Goal: Task Accomplishment & Management: Manage account settings

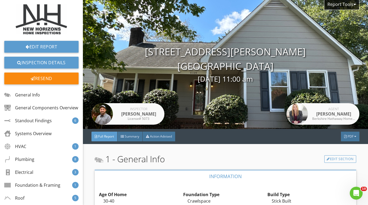
click at [47, 14] on img at bounding box center [41, 19] width 51 height 30
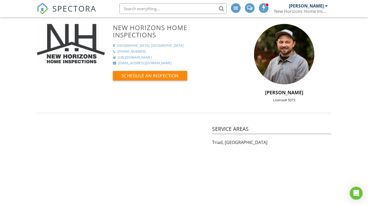
click at [78, 11] on span "SPECTORA" at bounding box center [74, 8] width 44 height 11
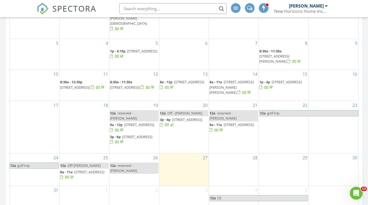
scroll to position [291, 0]
click at [236, 157] on div "28" at bounding box center [234, 169] width 50 height 32
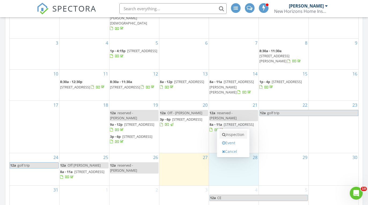
click at [236, 134] on link "Inspection" at bounding box center [233, 134] width 28 height 9
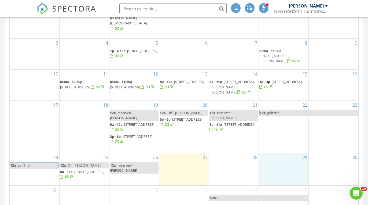
click at [290, 163] on div "29" at bounding box center [284, 169] width 50 height 32
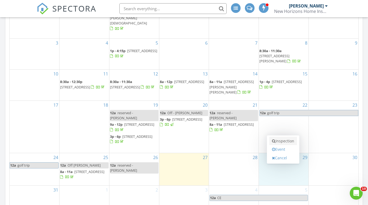
click at [291, 144] on link "Inspection" at bounding box center [283, 140] width 28 height 9
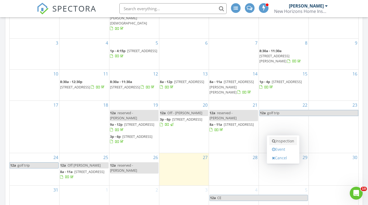
click at [285, 142] on link "Inspection" at bounding box center [283, 140] width 28 height 9
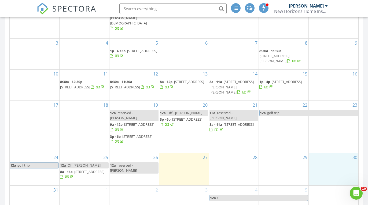
click at [331, 170] on div "30" at bounding box center [334, 169] width 50 height 32
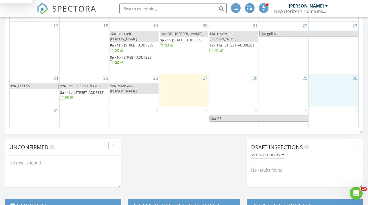
scroll to position [370, 0]
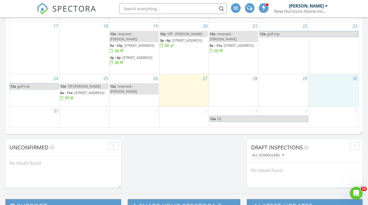
click at [274, 80] on div "29" at bounding box center [284, 90] width 50 height 32
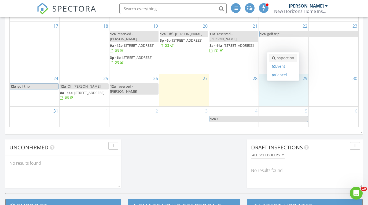
click at [288, 56] on link "Inspection" at bounding box center [283, 58] width 28 height 9
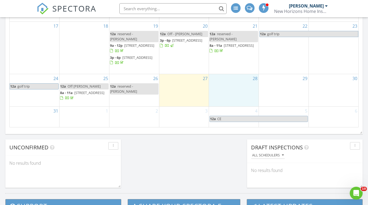
click at [241, 80] on div "28" at bounding box center [234, 90] width 50 height 32
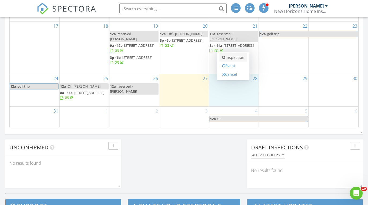
click at [243, 55] on link "Inspection" at bounding box center [233, 57] width 28 height 9
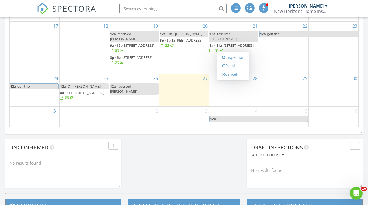
click at [201, 88] on div "27" at bounding box center [184, 90] width 50 height 32
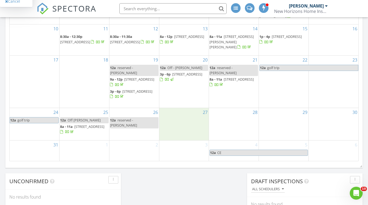
scroll to position [337, 0]
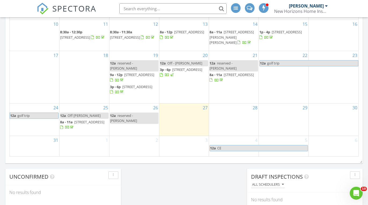
scroll to position [341, 0]
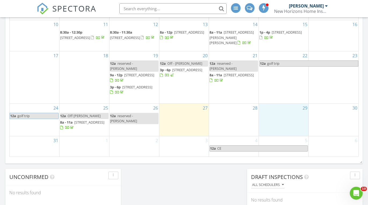
click at [296, 112] on div "29" at bounding box center [284, 120] width 50 height 32
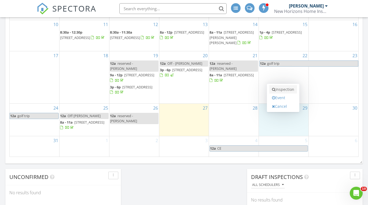
click at [283, 90] on link "Inspection" at bounding box center [283, 89] width 28 height 9
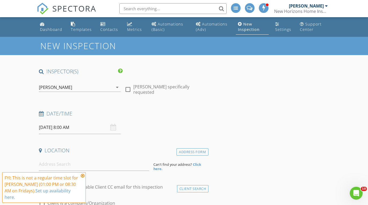
click at [83, 178] on icon at bounding box center [83, 175] width 4 height 4
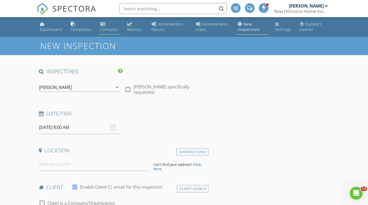
click at [107, 30] on div "Contacts" at bounding box center [109, 29] width 18 height 5
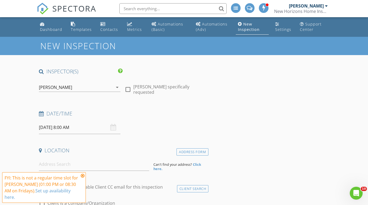
click at [87, 125] on input "[DATE] 8:00 AM" at bounding box center [80, 127] width 82 height 13
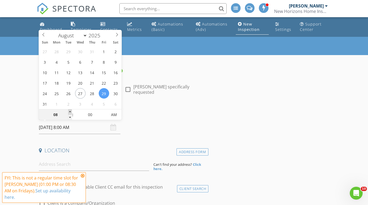
type input "[DATE] 9:00 AM"
type input "09"
click at [71, 112] on span at bounding box center [70, 111] width 4 height 5
type input "[DATE] 10:00 AM"
type input "10"
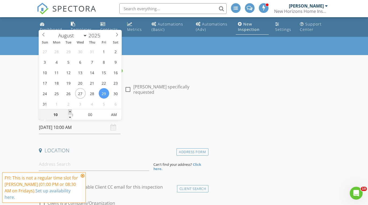
click at [71, 112] on span at bounding box center [70, 111] width 4 height 5
type input "08/29/2025 11:00 AM"
type input "11"
click at [71, 112] on span at bounding box center [70, 111] width 4 height 5
type input "08/29/2025 12:00 PM"
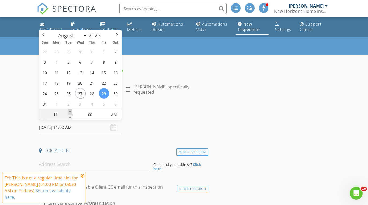
type input "12"
click at [71, 112] on span at bounding box center [70, 111] width 4 height 5
type input "08/29/2025 1:00 PM"
type input "01"
click at [71, 112] on span at bounding box center [70, 111] width 4 height 5
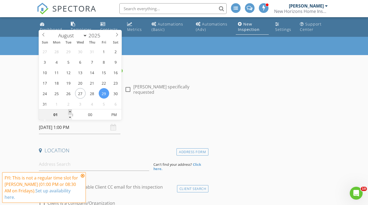
type input "[DATE] 2:00 PM"
type input "02"
click at [71, 112] on span at bounding box center [70, 111] width 4 height 5
type input "[DATE] 3:00 PM"
type input "03"
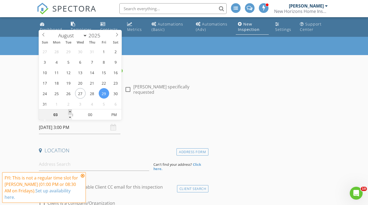
click at [71, 112] on span at bounding box center [70, 111] width 4 height 5
type input "[DATE] 2:00 PM"
type input "02"
click at [71, 116] on span at bounding box center [70, 117] width 4 height 5
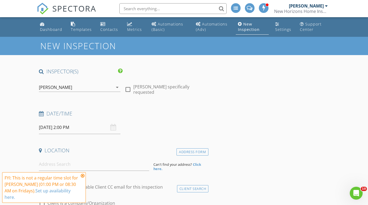
click at [135, 151] on h4 "Location" at bounding box center [122, 150] width 167 height 7
click at [82, 178] on icon at bounding box center [83, 175] width 4 height 4
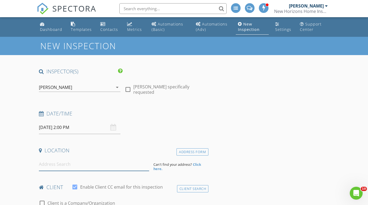
click at [100, 167] on input at bounding box center [94, 163] width 110 height 13
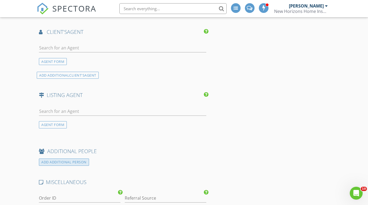
scroll to position [508, 0]
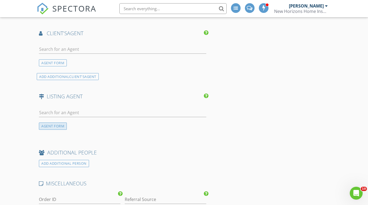
click at [55, 123] on div "AGENT FORM" at bounding box center [53, 125] width 28 height 7
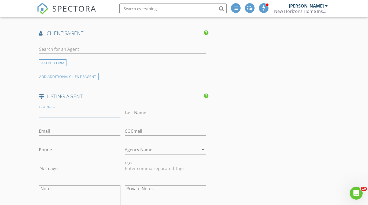
click at [81, 113] on input "First Name" at bounding box center [80, 112] width 82 height 9
type input "Mike"
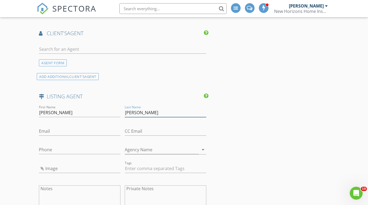
type input "Mulkey"
click at [56, 130] on input "Email" at bounding box center [80, 131] width 82 height 9
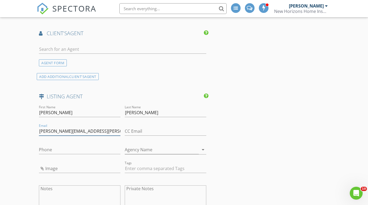
type input "[PERSON_NAME][EMAIL_ADDRESS][PERSON_NAME][DOMAIN_NAME]"
click at [55, 148] on input "Phone" at bounding box center [80, 149] width 82 height 9
type input "[PHONE_NUMBER]"
click at [157, 147] on input "Agency Name" at bounding box center [162, 149] width 74 height 9
drag, startPoint x: 177, startPoint y: 150, endPoint x: 217, endPoint y: 156, distance: 40.3
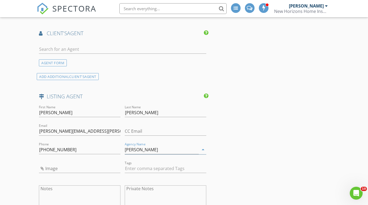
click at [217, 156] on div "INSPECTOR(S) check_box Mike Scalzo PRIMARY Mike Scalzo arrow_drop_down check_bo…" at bounding box center [184, 31] width 294 height 945
click at [170, 147] on input "Leonard" at bounding box center [162, 149] width 74 height 9
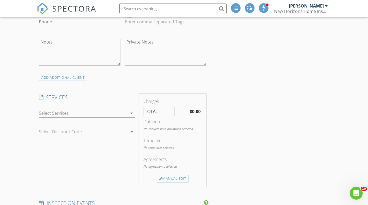
scroll to position [231, 0]
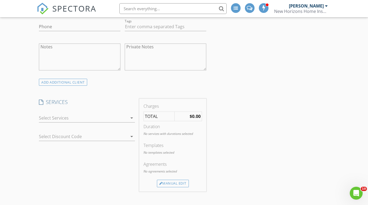
type input "[PERSON_NAME] [PERSON_NAME] Real Estate"
click at [132, 116] on icon "arrow_drop_down" at bounding box center [131, 118] width 6 height 6
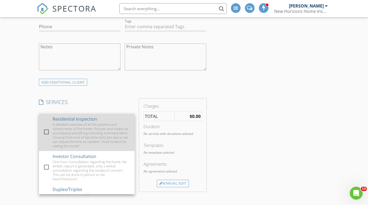
click at [45, 132] on div at bounding box center [46, 131] width 9 height 9
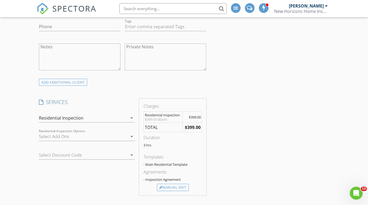
click at [88, 135] on div at bounding box center [83, 136] width 88 height 9
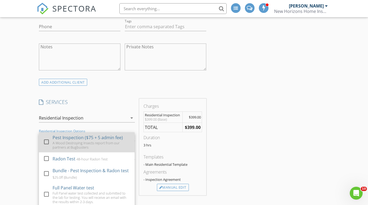
click at [46, 143] on div at bounding box center [46, 141] width 9 height 9
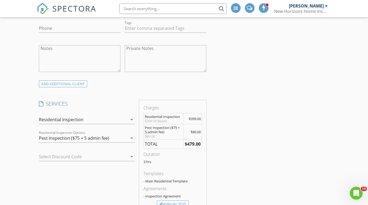
scroll to position [229, 0]
click at [80, 138] on div "Pest Inspection ($75 + 5 admin fee)" at bounding box center [74, 138] width 70 height 5
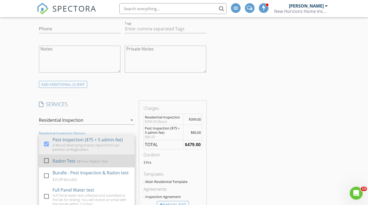
click at [48, 159] on div at bounding box center [46, 160] width 9 height 9
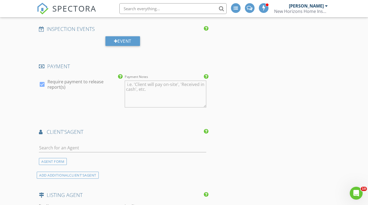
scroll to position [443, 0]
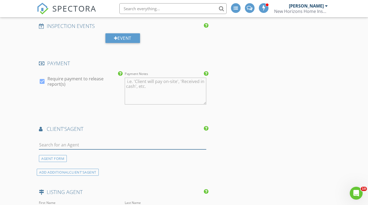
click at [85, 143] on input "text" at bounding box center [122, 144] width 167 height 9
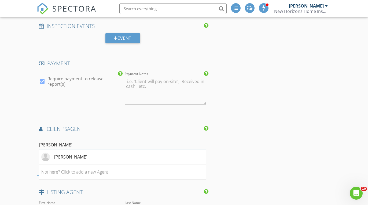
type input "[PERSON_NAME]"
drag, startPoint x: 85, startPoint y: 143, endPoint x: 82, endPoint y: 158, distance: 15.3
click at [82, 158] on li "[PERSON_NAME]" at bounding box center [122, 156] width 167 height 15
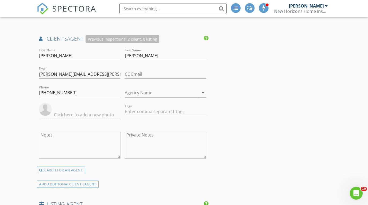
scroll to position [543, 0]
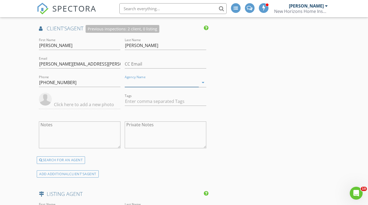
click at [156, 81] on input "Agency Name" at bounding box center [162, 82] width 74 height 9
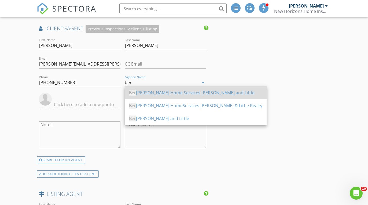
click at [178, 95] on div "Ber kshire Hathaway Home Services Yost and Little" at bounding box center [195, 92] width 133 height 6
type input "Berkshire Hathaway Home Services Yost and Little"
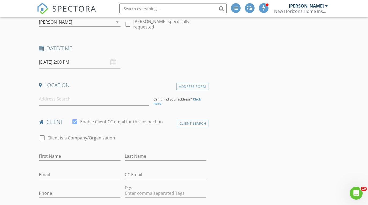
scroll to position [52, 0]
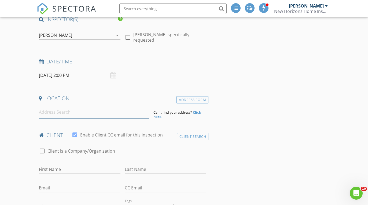
click at [104, 115] on input at bounding box center [94, 111] width 110 height 13
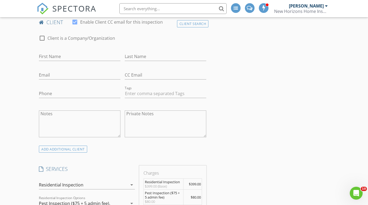
scroll to position [164, 0]
click at [84, 59] on input "First Name" at bounding box center [80, 57] width 82 height 9
type input "[PERSON_NAME] & [PERSON_NAME]"
click at [160, 60] on input "Last Name" at bounding box center [166, 57] width 82 height 9
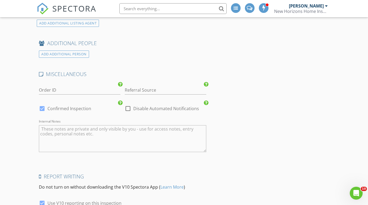
scroll to position [842, 0]
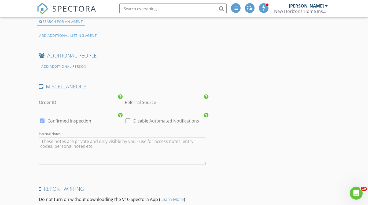
type input "[PERSON_NAME]"
click at [159, 99] on input "Referral Source" at bounding box center [166, 102] width 82 height 9
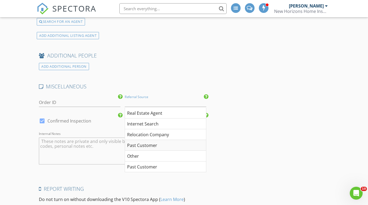
click at [153, 140] on div "Past Customer" at bounding box center [165, 145] width 81 height 11
type input "Past Customer"
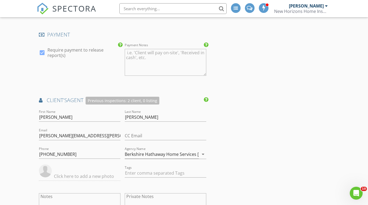
scroll to position [470, 0]
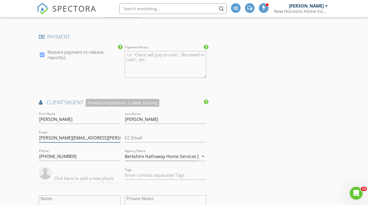
click at [50, 137] on input "scott.brewer@bhhsyostandlittle.com" at bounding box center [80, 137] width 82 height 9
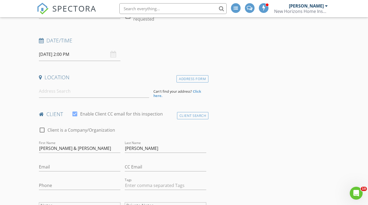
scroll to position [71, 0]
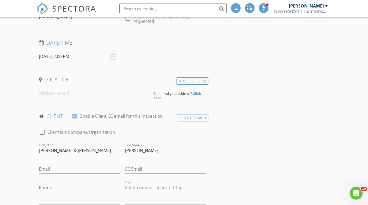
type input "scott.WX.brewer@bhhsyostandlittle.com"
click at [83, 93] on input at bounding box center [94, 93] width 110 height 13
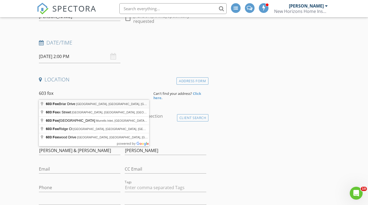
type input "603 Fox Briar Drive, Greensboro, NC, USA"
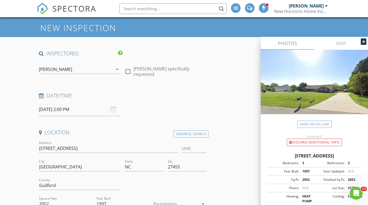
scroll to position [0, 0]
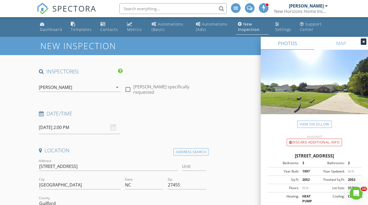
click at [361, 41] on div at bounding box center [364, 41] width 6 height 6
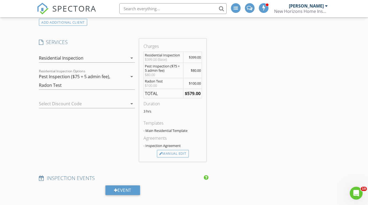
scroll to position [402, 0]
click at [178, 149] on div "Manual Edit" at bounding box center [173, 153] width 32 height 8
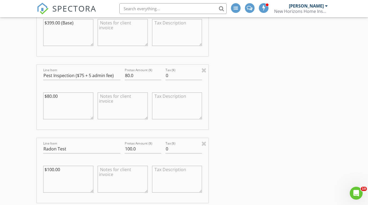
scroll to position [503, 0]
click at [130, 147] on input "100.0" at bounding box center [143, 147] width 36 height 9
type input "0.0"
click at [81, 169] on textarea "$100.00" at bounding box center [68, 177] width 50 height 27
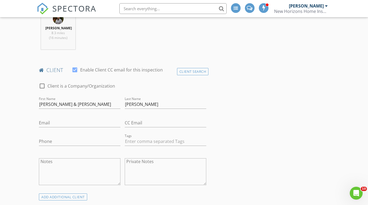
scroll to position [226, 0]
type textarea "$100.00 - $100 (one time return client discount)"
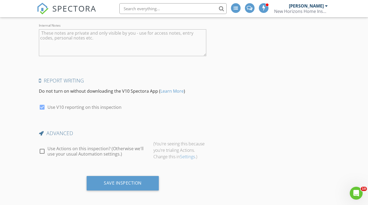
scroll to position [1235, 0]
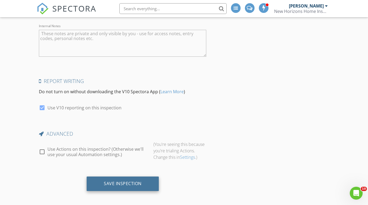
type input "[EMAIL_ADDRESS][DOMAIN_NAME]"
click at [138, 182] on div "Save Inspection" at bounding box center [123, 182] width 38 height 5
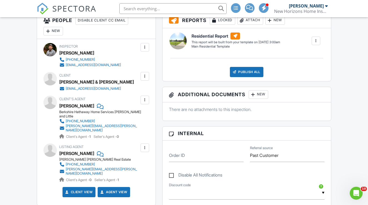
scroll to position [150, 0]
click at [145, 101] on div at bounding box center [144, 99] width 5 height 5
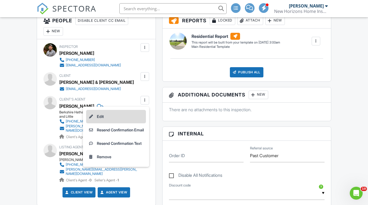
click at [135, 116] on li "Edit" at bounding box center [116, 116] width 60 height 13
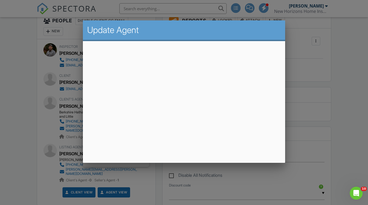
click at [239, 190] on div at bounding box center [184, 101] width 368 height 256
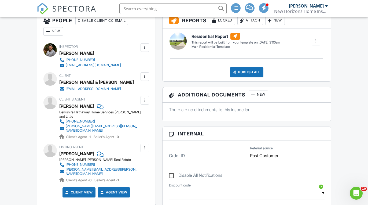
click at [145, 101] on div at bounding box center [144, 99] width 5 height 5
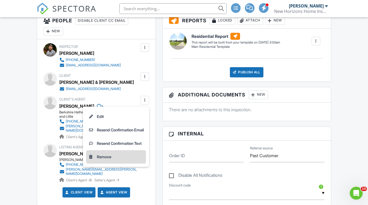
click at [121, 156] on li "Remove" at bounding box center [116, 156] width 60 height 13
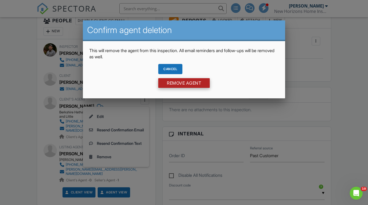
click at [182, 84] on input "Remove Agent" at bounding box center [183, 83] width 51 height 10
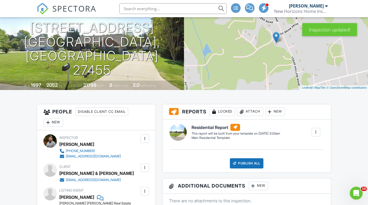
scroll to position [65, 0]
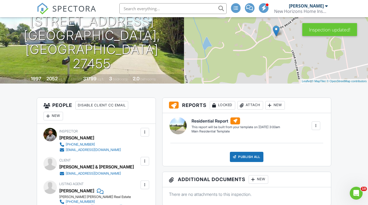
click at [53, 115] on div "New" at bounding box center [53, 116] width 20 height 9
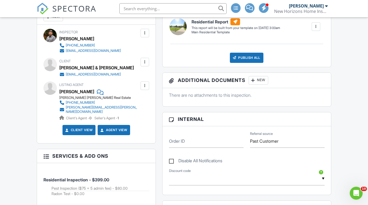
scroll to position [167, 0]
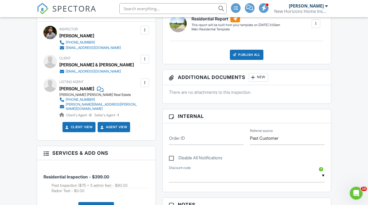
click at [172, 157] on label "Disable All Notifications" at bounding box center [195, 158] width 53 height 7
click at [172, 157] on input "Disable All Notifications" at bounding box center [170, 154] width 3 height 3
checkbox input "true"
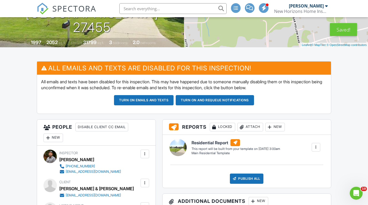
scroll to position [95, 0]
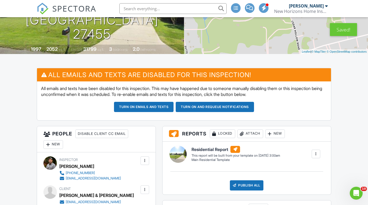
click at [56, 144] on div "New" at bounding box center [53, 144] width 20 height 9
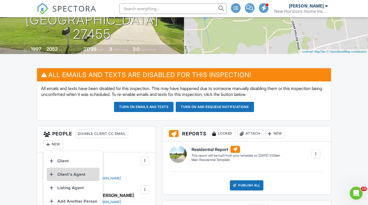
click at [79, 172] on li "Client's Agent" at bounding box center [73, 173] width 53 height 13
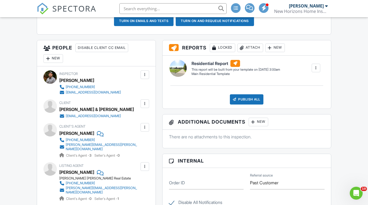
scroll to position [182, 0]
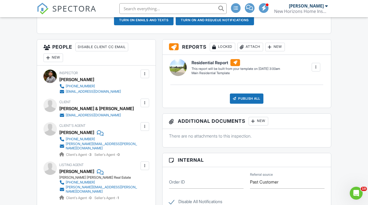
click at [146, 101] on div at bounding box center [144, 102] width 5 height 5
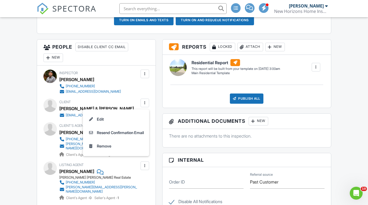
click at [176, 94] on div "Publish All Checking report completion" at bounding box center [247, 98] width 156 height 10
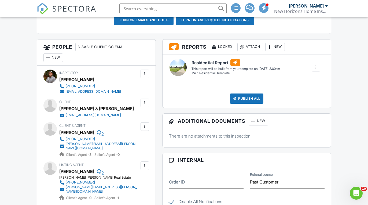
click at [146, 127] on div at bounding box center [144, 126] width 5 height 5
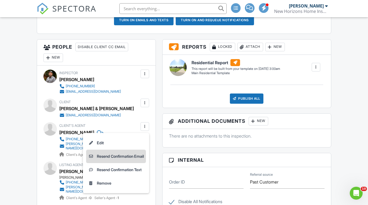
click at [122, 157] on li "Resend Confirmation Email" at bounding box center [116, 155] width 60 height 13
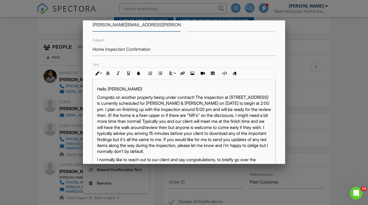
scroll to position [45, 0]
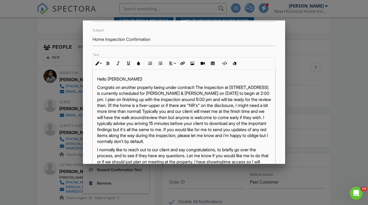
click at [202, 94] on p "Congrats on another property being under contract! The inspection at [STREET_AD…" at bounding box center [184, 114] width 174 height 60
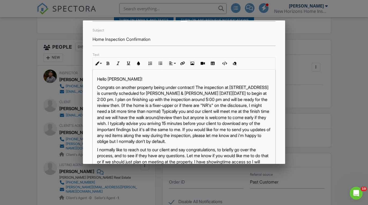
drag, startPoint x: 137, startPoint y: 105, endPoint x: 270, endPoint y: 140, distance: 137.8
click at [270, 141] on p "Congrats on another property being under contract! The inspection at 603 Fox Br…" at bounding box center [184, 114] width 174 height 60
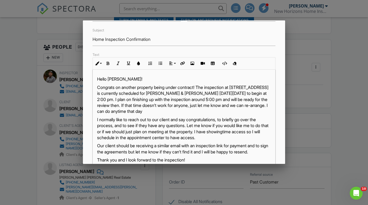
drag, startPoint x: 176, startPoint y: 112, endPoint x: 120, endPoint y: 112, distance: 56.0
click at [120, 112] on p "Congrats on another property being under contract! The inspection at 603 Fox Br…" at bounding box center [184, 99] width 174 height 30
click at [187, 110] on p "Congrats on another property being under contract! The inspection at 603 Fox Br…" at bounding box center [184, 99] width 174 height 30
click at [247, 111] on p "Congrats on another property being under contract! The inspection at 603 Fox Br…" at bounding box center [184, 99] width 174 height 30
click at [240, 92] on p "Congrats on another property being under contract! The inspection at 603 Fox Br…" at bounding box center [184, 99] width 174 height 30
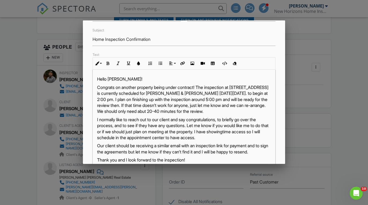
click at [247, 93] on p "Congrats on another property being under contract! The inspection at 603 Fox Br…" at bounding box center [184, 99] width 174 height 30
click at [116, 99] on p "Congrats on another property being under contract! The inspection at 603 Fox Br…" at bounding box center [184, 99] width 174 height 30
drag, startPoint x: 204, startPoint y: 99, endPoint x: 168, endPoint y: 99, distance: 36.5
click at [168, 99] on p "Congrats on another property being under contract! The inspection at 603 Fox Br…" at bounding box center [184, 99] width 174 height 30
click at [108, 99] on p "Congrats on another property being under contract! The inspection at 603 Fox Br…" at bounding box center [184, 99] width 174 height 30
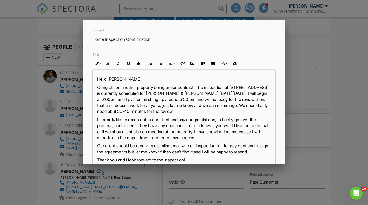
click at [205, 98] on p "Congrats on another property being under contract! The inspection at 603 Fox Br…" at bounding box center [184, 99] width 174 height 30
click at [213, 98] on p "Congrats on another property being under contract! The inspection at 603 Fox Br…" at bounding box center [184, 99] width 174 height 30
drag, startPoint x: 213, startPoint y: 110, endPoint x: 245, endPoint y: 113, distance: 32.3
click at [245, 113] on p "Congrats on another property being under contract! The inspection at 603 Fox Br…" at bounding box center [184, 99] width 174 height 30
click at [267, 100] on p "Congrats on another property being under contract! The inspection at 603 Fox Br…" at bounding box center [184, 99] width 174 height 30
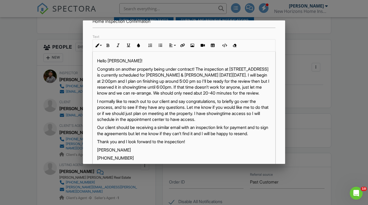
scroll to position [68, 0]
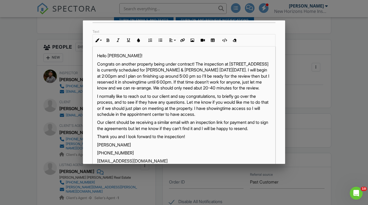
click at [139, 91] on p "Congrats on another property being under contract! The inspection at 603 Fox Br…" at bounding box center [184, 76] width 174 height 30
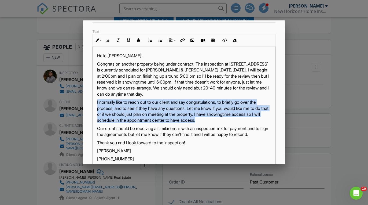
drag, startPoint x: 212, startPoint y: 119, endPoint x: 97, endPoint y: 102, distance: 116.0
click at [97, 102] on p "I normally like to reach out to our client and say congratulations, to briefly …" at bounding box center [184, 111] width 174 height 24
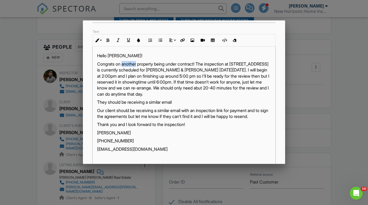
drag, startPoint x: 138, startPoint y: 63, endPoint x: 123, endPoint y: 63, distance: 15.3
click at [123, 63] on p "Congrats on another property being under contract! The inspection at 603 Fox Br…" at bounding box center [184, 79] width 174 height 36
click at [228, 64] on p "Congrats on the property being under contract! The inspection at 603 Fox Briar …" at bounding box center [184, 79] width 174 height 36
click at [196, 101] on p "They should be receiving a similar email" at bounding box center [184, 102] width 174 height 6
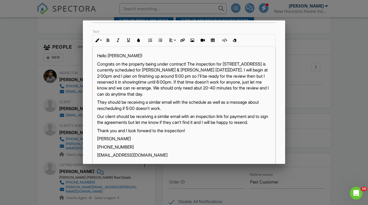
drag, startPoint x: 222, startPoint y: 128, endPoint x: 178, endPoint y: 110, distance: 47.8
click at [178, 110] on div "Hello Scott! Congrats on the property being under contract! The inspection for …" at bounding box center [184, 113] width 183 height 134
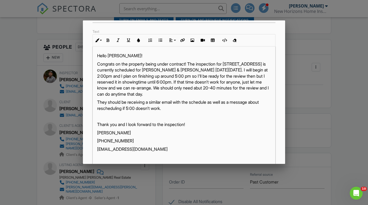
click at [184, 109] on p "They should be receiving a similar email with the schedule as well as a message…" at bounding box center [184, 105] width 174 height 12
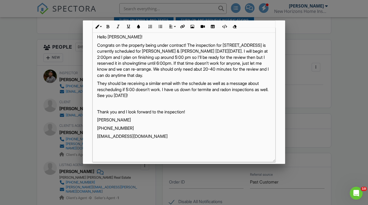
scroll to position [120, 0]
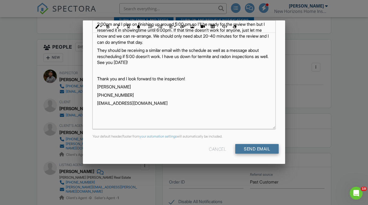
click at [252, 147] on input "Send Email" at bounding box center [256, 149] width 43 height 10
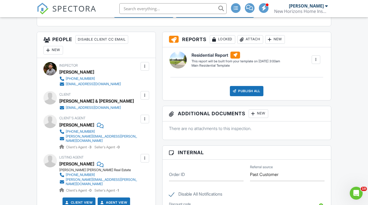
scroll to position [190, 0]
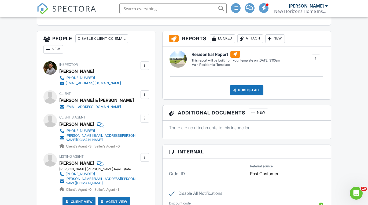
click at [145, 94] on div at bounding box center [144, 94] width 5 height 5
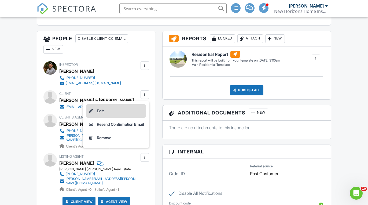
click at [107, 112] on li "Edit" at bounding box center [116, 110] width 60 height 13
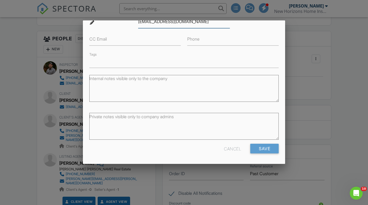
scroll to position [71, 0]
type input "[EMAIL_ADDRESS][DOMAIN_NAME]"
click at [259, 150] on input "Save" at bounding box center [264, 149] width 28 height 10
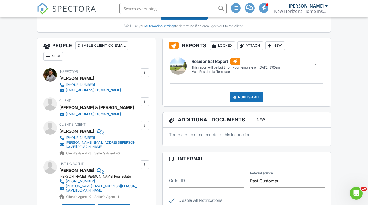
scroll to position [239, 0]
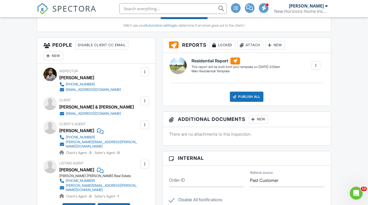
click at [146, 102] on div at bounding box center [144, 100] width 5 height 5
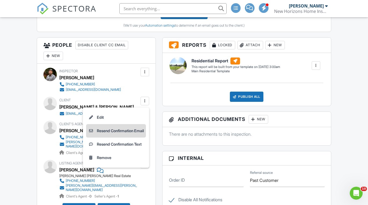
click at [129, 129] on li "Resend Confirmation Email" at bounding box center [116, 130] width 60 height 13
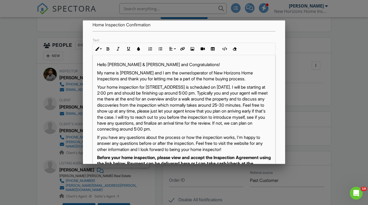
scroll to position [0, 0]
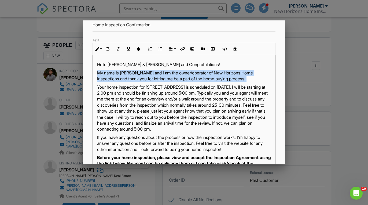
drag, startPoint x: 97, startPoint y: 72, endPoint x: 234, endPoint y: 82, distance: 137.6
click at [234, 82] on div "Hello Harlie & Kellie and Congratulations! My name is Mike Scalzo and I am the …" at bounding box center [184, 153] width 183 height 197
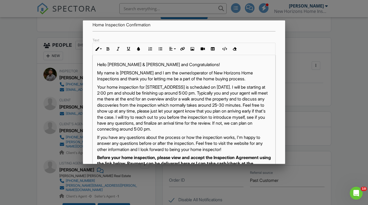
click at [108, 65] on p "Hello Harlie & Kellie and Congratulations!" at bounding box center [184, 64] width 174 height 6
drag, startPoint x: 190, startPoint y: 65, endPoint x: 148, endPoint y: 65, distance: 41.8
click at [148, 65] on p "Hello again Harlie & Kellie and Congratulations!" at bounding box center [184, 64] width 174 height 6
click at [182, 96] on p "Your home inspection for [STREET_ADDRESS] is scheduled on [DATE]. I will be sta…" at bounding box center [184, 108] width 174 height 48
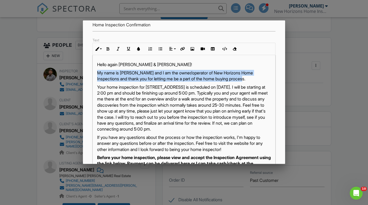
drag, startPoint x: 256, startPoint y: 79, endPoint x: 90, endPoint y: 72, distance: 165.6
click at [90, 72] on div "Text Inline Style XLarge Large Normal Small Light Small/Light Bold Italic Under…" at bounding box center [184, 113] width 190 height 152
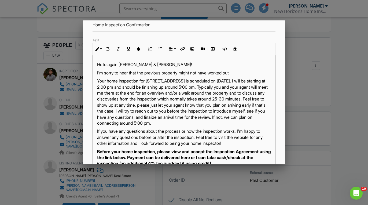
click at [112, 79] on p "Your home inspection for [STREET_ADDRESS] is scheduled on [DATE]. I will be sta…" at bounding box center [184, 102] width 174 height 48
drag, startPoint x: 242, startPoint y: 73, endPoint x: 185, endPoint y: 71, distance: 57.4
click at [185, 71] on p "I'm sorry to hear that the previous property might not have worked out" at bounding box center [184, 73] width 174 height 6
drag, startPoint x: 209, startPoint y: 74, endPoint x: 132, endPoint y: 73, distance: 77.8
click at [132, 73] on p "I'm sorry to hear that the previous property did not w" at bounding box center [184, 73] width 174 height 6
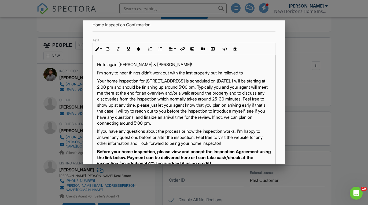
click at [228, 72] on p "I'm sorry to hear things didn't work out with the last property but im relieved…" at bounding box center [184, 73] width 174 height 6
click at [261, 72] on p "I'm sorry to hear things didn't work out with the last property but i'm relieve…" at bounding box center [184, 73] width 174 height 6
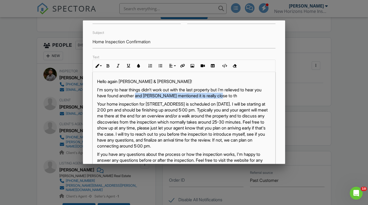
drag, startPoint x: 238, startPoint y: 98, endPoint x: 146, endPoint y: 97, distance: 91.4
click at [146, 97] on p "I'm sorry to hear things didn't work out with the last property but i'm relieve…" at bounding box center [184, 93] width 174 height 12
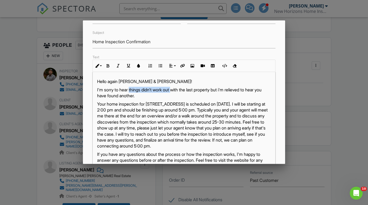
drag, startPoint x: 131, startPoint y: 90, endPoint x: 176, endPoint y: 90, distance: 44.8
click at [176, 90] on p "I'm sorry to hear things didn't work out with the last property but i'm relieve…" at bounding box center [184, 93] width 174 height 12
click at [184, 108] on p "Your home inspection for 603 Fox Briar Dr, Greensboro, NC 27455 is scheduled on…" at bounding box center [184, 125] width 174 height 48
click at [167, 91] on p "I'm sorry to hear there were fustrations with the last property but i'm relieve…" at bounding box center [184, 93] width 174 height 12
click at [171, 110] on p "Your home inspection for 603 Fox Briar Dr, Greensboro, NC 27455 is scheduled on…" at bounding box center [184, 125] width 174 height 48
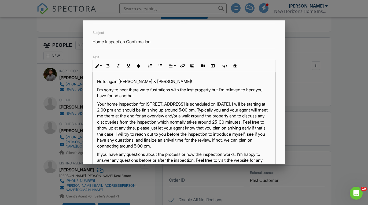
click at [155, 91] on p "I'm sorry to hear there were fustrations with the last property but i'm relieve…" at bounding box center [184, 93] width 174 height 12
click at [182, 113] on p "Your home inspection for 603 Fox Briar Dr, Greensboro, NC 27455 is scheduled on…" at bounding box center [184, 125] width 174 height 48
click at [183, 96] on p "I'm sorry to hear there were frustrations with the last property but i'm reliev…" at bounding box center [184, 93] width 174 height 12
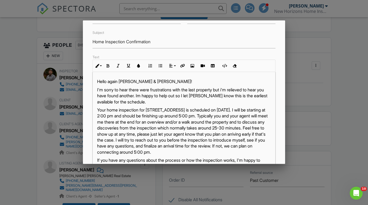
click at [150, 96] on p "I'm sorry to hear there were frustrations with the last property but i'm reliev…" at bounding box center [184, 96] width 174 height 18
click at [237, 96] on p "I'm sorry to hear there were frustrations with the last property but i'm reliev…" at bounding box center [184, 96] width 174 height 18
click at [170, 108] on p "Your home inspection for 603 Fox Briar Dr, Greensboro, NC 27455 is scheduled on…" at bounding box center [184, 131] width 174 height 48
click at [172, 101] on p "I'm sorry to hear there were frustrations with the last property but i'm reliev…" at bounding box center [184, 96] width 174 height 18
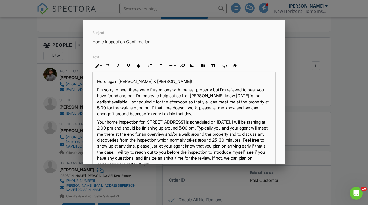
click at [129, 107] on p "I'm sorry to hear there were frustrations with the last property but i'm reliev…" at bounding box center [184, 102] width 174 height 30
click at [188, 113] on p "I'm sorry to hear there were frustrations with the last property but i'm reliev…" at bounding box center [184, 102] width 174 height 30
click at [202, 115] on p "I'm sorry to hear there were frustrations with the last property but i'm reliev…" at bounding box center [184, 102] width 174 height 30
click at [200, 113] on p "I'm sorry to hear there were frustrations with the last property but i'm reliev…" at bounding box center [184, 102] width 174 height 30
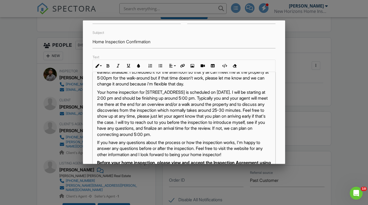
scroll to position [31, 0]
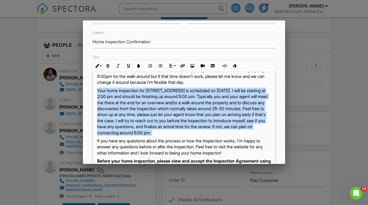
drag, startPoint x: 197, startPoint y: 140, endPoint x: 97, endPoint y: 90, distance: 112.7
click at [97, 90] on div "Hello again Harlie & Kellie, I'm sorry to hear there were frustrations with the…" at bounding box center [184, 147] width 183 height 215
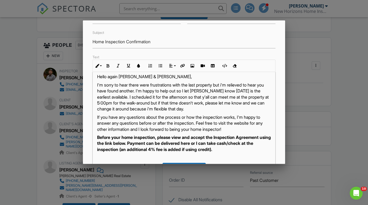
scroll to position [5, 0]
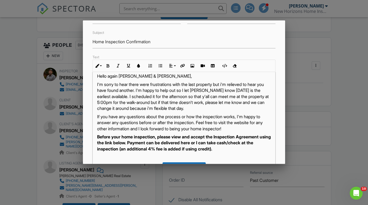
click at [250, 91] on p "I'm sorry to hear there were frustrations with the last property but i'm reliev…" at bounding box center [184, 96] width 174 height 30
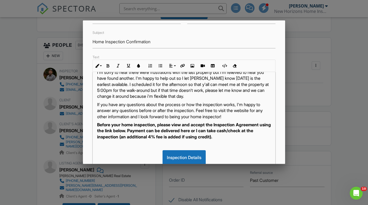
scroll to position [20, 0]
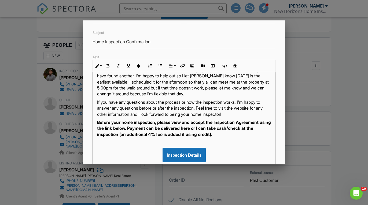
click at [237, 93] on p "I'm sorry to hear there were frustrations with the last property but i'm reliev…" at bounding box center [184, 82] width 174 height 30
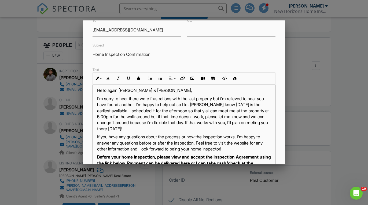
scroll to position [2, 0]
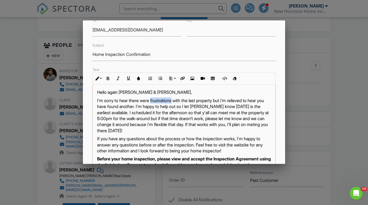
drag, startPoint x: 177, startPoint y: 101, endPoint x: 155, endPoint y: 99, distance: 22.0
click at [155, 99] on p "I'm sorry to hear there were frustrations with the last property but i'm reliev…" at bounding box center [184, 115] width 174 height 36
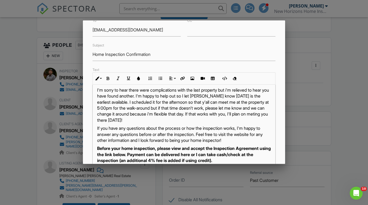
scroll to position [15, 0]
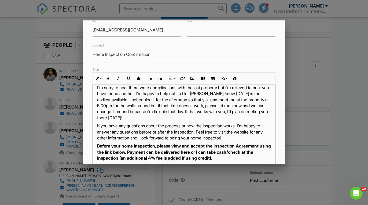
drag, startPoint x: 187, startPoint y: 117, endPoint x: 151, endPoint y: 118, distance: 35.9
click at [151, 118] on p "I'm sorry to hear there were complications with the last property but i'm relie…" at bounding box center [184, 102] width 174 height 36
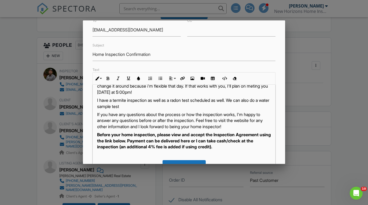
scroll to position [39, 0]
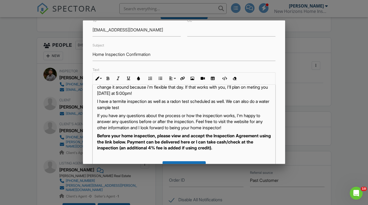
click at [232, 100] on p "I have a termite inspection as well as a radon test scheduled as well. We can a…" at bounding box center [184, 104] width 174 height 12
drag, startPoint x: 230, startPoint y: 101, endPoint x: 231, endPoint y: 105, distance: 3.7
click at [231, 105] on p "I have a termite inspection as well as a radon test scheduled also. We can also…" at bounding box center [184, 104] width 174 height 12
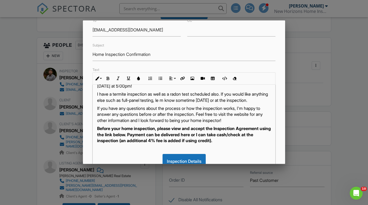
scroll to position [47, 0]
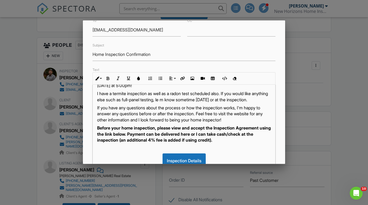
click at [161, 98] on p "I have a termite inspection as well as a radon test scheduled also. If you woul…" at bounding box center [184, 96] width 174 height 12
click at [194, 98] on p "I have a termite inspection as well as a radon test scheduled also. If you woul…" at bounding box center [184, 96] width 174 height 12
click at [200, 100] on p "I have a termite inspection as well as a radon test scheduled also. If you woul…" at bounding box center [184, 96] width 174 height 12
click at [191, 102] on p "I have a termite inspection as well as a radon test scheduled also. If you woul…" at bounding box center [184, 96] width 174 height 12
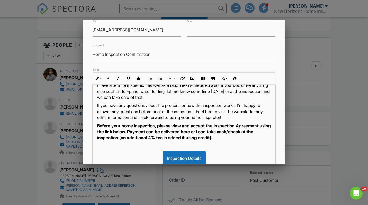
scroll to position [55, 0]
drag, startPoint x: 243, startPoint y: 105, endPoint x: 150, endPoint y: 106, distance: 93.1
click at [150, 106] on p "If you have any questions about the process or how the inspection works, I'm ha…" at bounding box center [184, 111] width 174 height 18
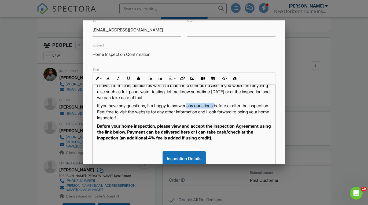
drag, startPoint x: 192, startPoint y: 105, endPoint x: 221, endPoint y: 106, distance: 29.0
click at [221, 106] on p "If you have any questions, I'm happy to answer any questions before or after th…" at bounding box center [184, 111] width 174 height 18
click at [159, 110] on p "If you have any questions, I'm happy to answer anything I can before or after t…" at bounding box center [184, 111] width 174 height 18
drag, startPoint x: 150, startPoint y: 117, endPoint x: 97, endPoint y: 117, distance: 53.1
click at [97, 117] on p "If you have any questions, I'm happy to answer anything I can before or after t…" at bounding box center [184, 111] width 174 height 18
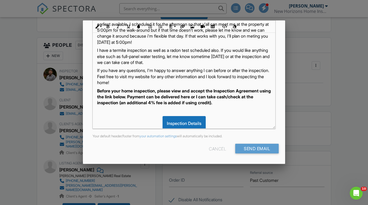
scroll to position [120, 0]
type input "Home Inspection Confirmation - 8/29"
click at [257, 146] on input "Send Email" at bounding box center [256, 149] width 43 height 10
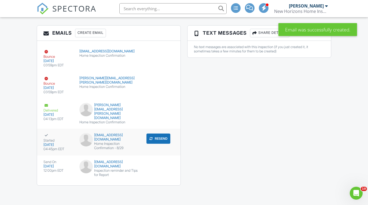
click at [136, 143] on div "Home Inspection Confirmation - 8/29" at bounding box center [108, 145] width 59 height 9
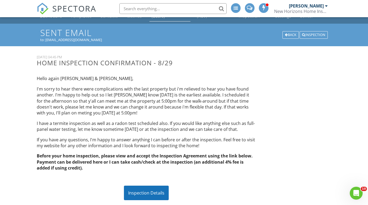
scroll to position [13, 0]
click at [286, 35] on div at bounding box center [286, 35] width 3 height 3
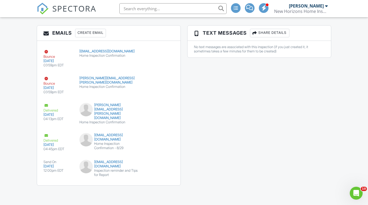
scroll to position [764, 0]
click at [164, 166] on div "submit" at bounding box center [163, 165] width 5 height 5
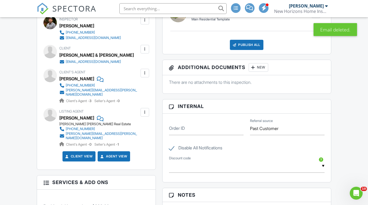
scroll to position [289, 0]
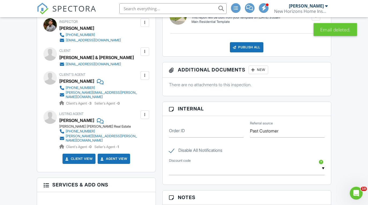
click at [173, 150] on label "Disable All Notifications" at bounding box center [195, 150] width 53 height 7
checkbox input "false"
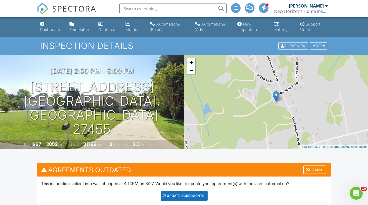
scroll to position [0, 0]
click at [53, 29] on div "Dashboard" at bounding box center [50, 29] width 20 height 5
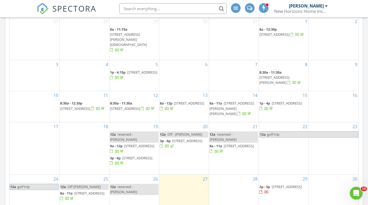
scroll to position [272, 0]
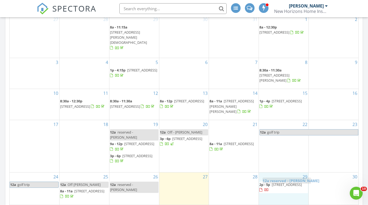
drag, startPoint x: 234, startPoint y: 133, endPoint x: 289, endPoint y: 179, distance: 71.6
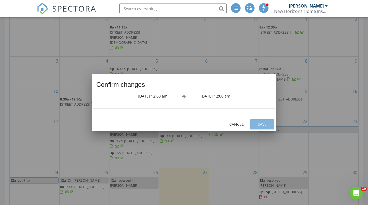
click at [260, 127] on div "Save" at bounding box center [261, 124] width 15 height 6
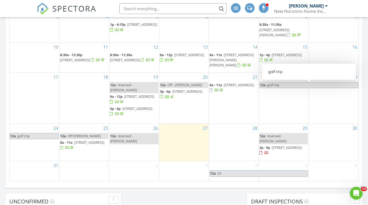
scroll to position [319, 0]
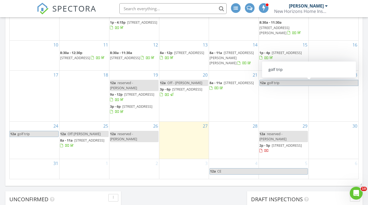
click at [230, 142] on div "28" at bounding box center [234, 139] width 50 height 37
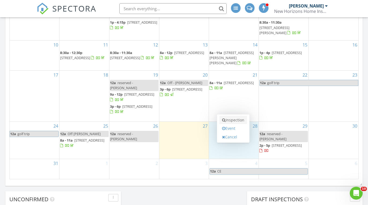
click at [232, 119] on link "Inspection" at bounding box center [233, 120] width 28 height 9
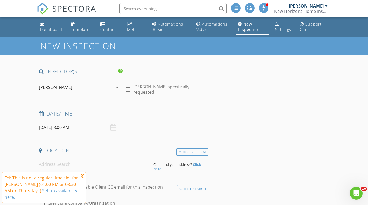
click at [82, 175] on icon at bounding box center [83, 175] width 4 height 4
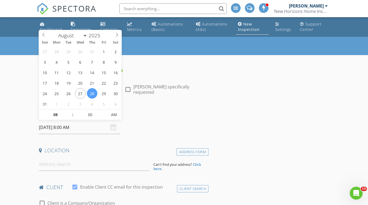
click at [90, 130] on input "08/28/2025 8:00 AM" at bounding box center [80, 127] width 82 height 13
type input "09"
type input "[DATE] 9:00 AM"
click at [71, 112] on span at bounding box center [70, 111] width 4 height 5
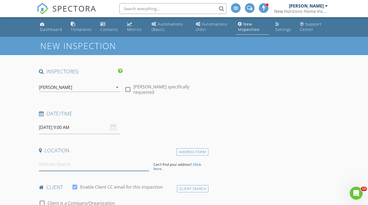
click at [127, 161] on input at bounding box center [94, 163] width 110 height 13
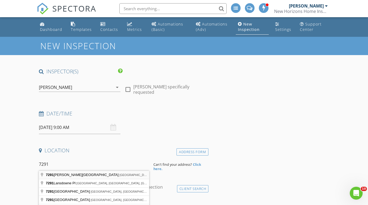
type input "7291 Henson Forest Drive, Summerfield, NC, USA"
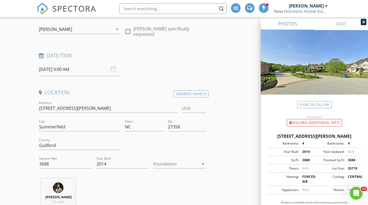
scroll to position [70, 0]
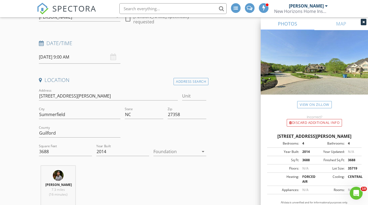
click at [363, 22] on icon at bounding box center [363, 21] width 2 height 3
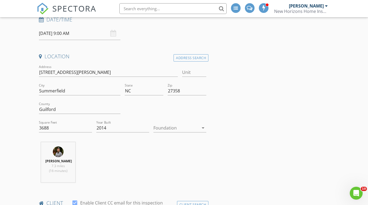
scroll to position [94, 0]
click at [187, 129] on div at bounding box center [175, 127] width 45 height 9
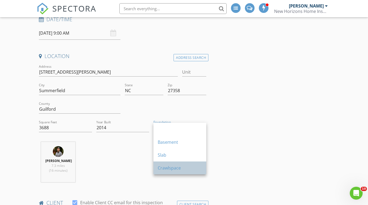
click at [172, 170] on div "Crawlspace" at bounding box center [180, 167] width 44 height 6
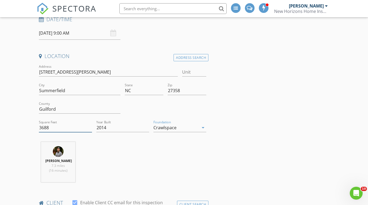
click at [44, 126] on input "3688" at bounding box center [65, 127] width 53 height 9
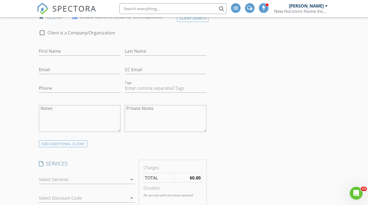
scroll to position [289, 0]
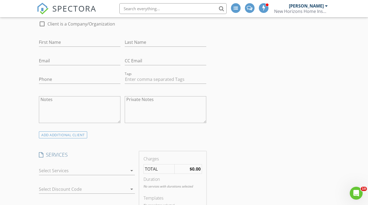
click at [105, 168] on div at bounding box center [83, 170] width 88 height 9
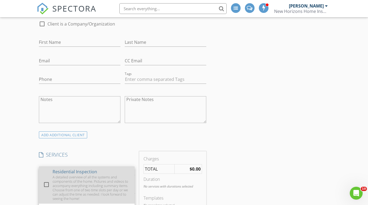
click at [47, 182] on div at bounding box center [46, 184] width 9 height 9
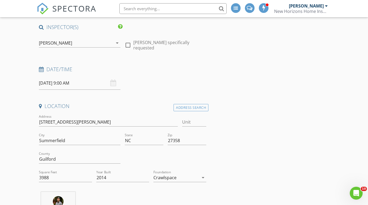
scroll to position [47, 0]
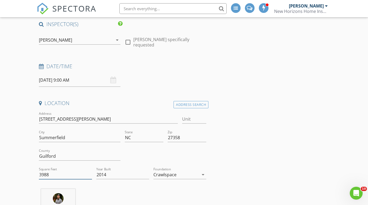
click at [61, 173] on input "3988" at bounding box center [65, 174] width 53 height 9
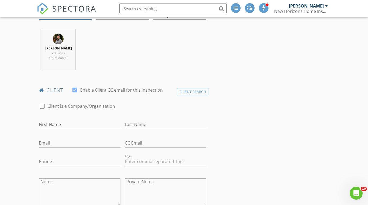
scroll to position [208, 0]
type input "3850"
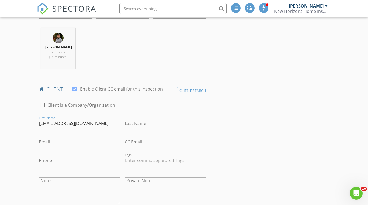
drag, startPoint x: 100, startPoint y: 122, endPoint x: 36, endPoint y: 124, distance: 64.1
type input "conorocarroll@gmail.com"
paste input "conorocarroll@gmail.com"
type input "conorocarroll@gmail.com"
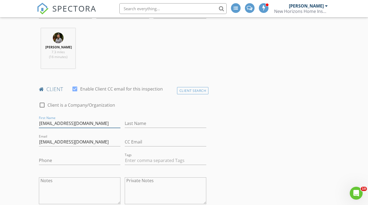
drag, startPoint x: 99, startPoint y: 121, endPoint x: 39, endPoint y: 123, distance: 60.4
click at [39, 123] on div "First Name conorocarroll@gmail.com" at bounding box center [80, 124] width 86 height 19
drag, startPoint x: 94, startPoint y: 123, endPoint x: 40, endPoint y: 123, distance: 53.6
click at [40, 123] on input "conorocarroll@gmail.com" at bounding box center [80, 123] width 82 height 9
click at [46, 123] on input "Conor" at bounding box center [80, 123] width 82 height 9
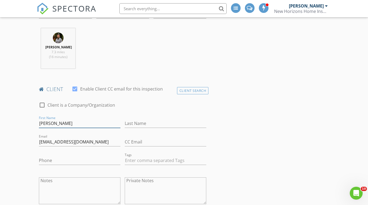
type input "Connor"
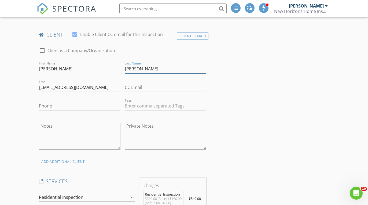
scroll to position [262, 0]
type input "O'carroll"
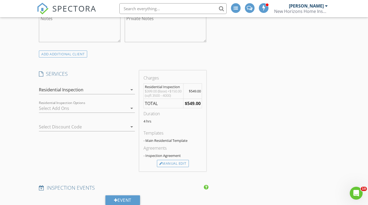
scroll to position [373, 0]
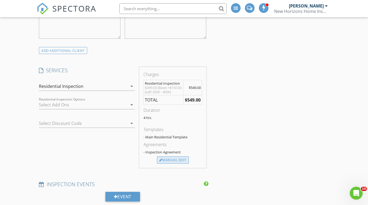
type input "713-438-8107"
click at [173, 161] on div "Manual Edit" at bounding box center [173, 160] width 32 height 8
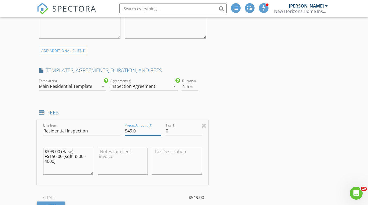
click at [130, 129] on input "549.0" at bounding box center [143, 130] width 36 height 9
type input "599.0"
click at [53, 155] on textarea "$399.00 (Base) +$150.00 (sqft 3500 - 4000)" at bounding box center [68, 160] width 50 height 27
click at [79, 155] on textarea "$399.00 (Base) +$200.00 (sqft 3500 - 4000)" at bounding box center [68, 160] width 50 height 27
click at [54, 160] on textarea "$399.00 (Base) +$200.00 (sqft 3750 - 4000)" at bounding box center [68, 160] width 50 height 27
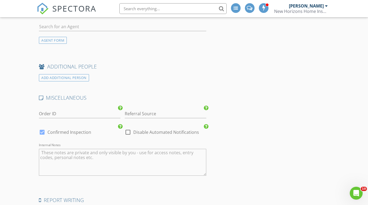
scroll to position [763, 0]
type textarea "$399.00 (Base) +$200.00 (sqft 3750 - 4250)"
click at [157, 112] on input "Referral Source" at bounding box center [166, 113] width 82 height 9
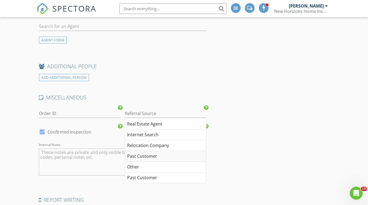
click at [146, 157] on div "Past Customer" at bounding box center [165, 156] width 81 height 11
type input "Past Customer"
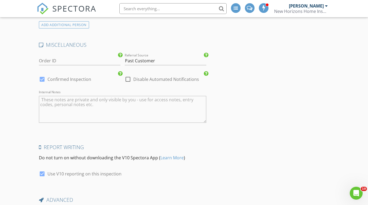
scroll to position [817, 0]
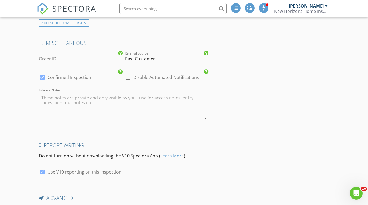
click at [128, 75] on div at bounding box center [127, 77] width 9 height 9
checkbox input "true"
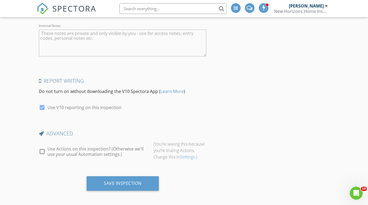
scroll to position [881, 0]
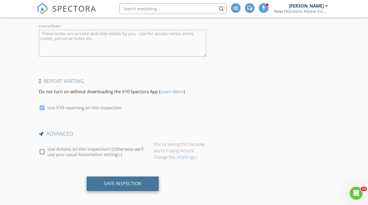
click at [108, 182] on div "Save Inspection" at bounding box center [123, 182] width 38 height 5
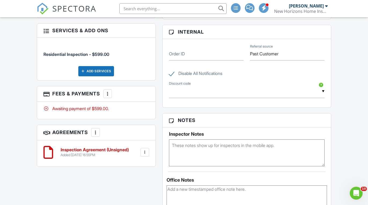
scroll to position [309, 0]
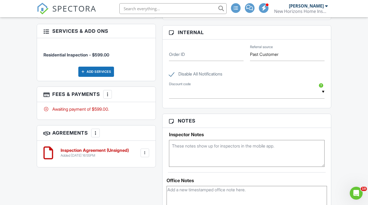
click at [171, 76] on label "Disable All Notifications" at bounding box center [195, 74] width 53 height 7
checkbox input "false"
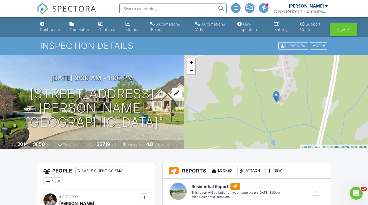
scroll to position [0, 0]
click at [50, 29] on div "Dashboard" at bounding box center [50, 29] width 20 height 5
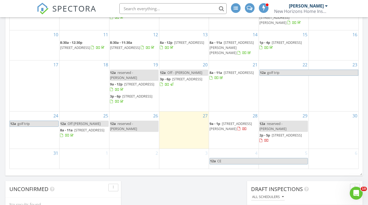
scroll to position [331, 0]
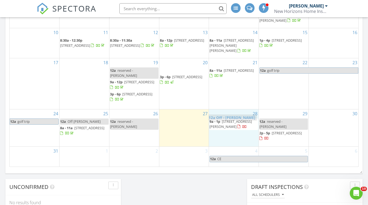
click at [234, 117] on body "SPECTORA Mike Scalzo New Horizons Home Inspections Role: Inspector Change Role …" at bounding box center [184, 49] width 368 height 760
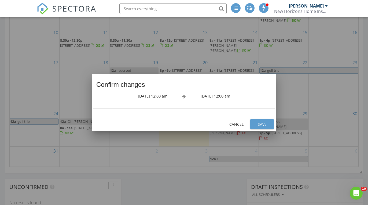
click at [267, 127] on div "Save" at bounding box center [261, 124] width 15 height 6
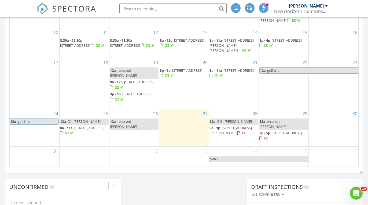
click at [232, 129] on span "7291 Henson Forest Dr, Summerfield 27358" at bounding box center [230, 130] width 42 height 10
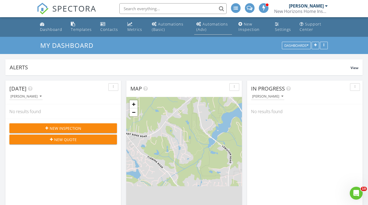
scroll to position [0, 0]
click at [134, 32] on div "Metrics" at bounding box center [134, 29] width 15 height 5
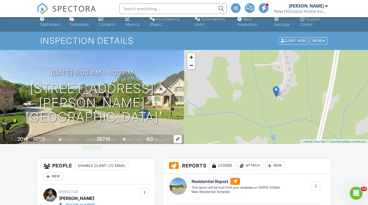
scroll to position [6, 0]
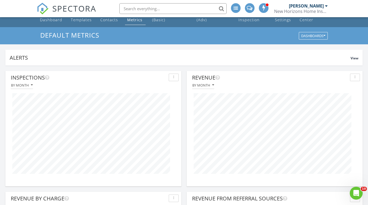
scroll to position [10, 0]
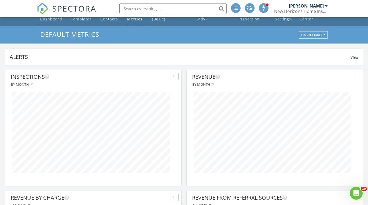
click at [56, 22] on link "Dashboard" at bounding box center [51, 16] width 27 height 15
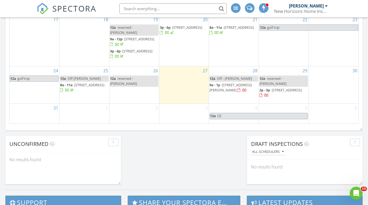
scroll to position [393, 0]
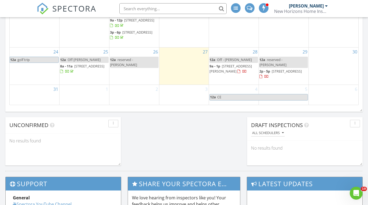
click at [282, 69] on span "[STREET_ADDRESS]" at bounding box center [287, 71] width 30 height 5
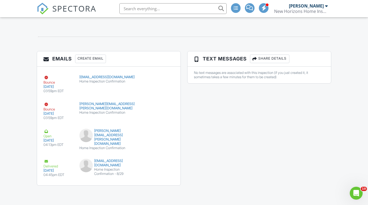
scroll to position [682, 0]
click at [127, 136] on div "[PERSON_NAME][EMAIL_ADDRESS][PERSON_NAME][DOMAIN_NAME]" at bounding box center [108, 136] width 59 height 17
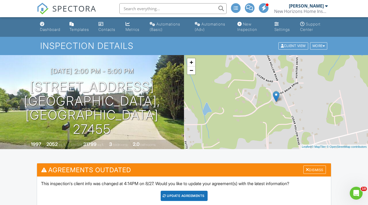
scroll to position [0, 0]
click at [50, 32] on link "Dashboard" at bounding box center [50, 26] width 25 height 15
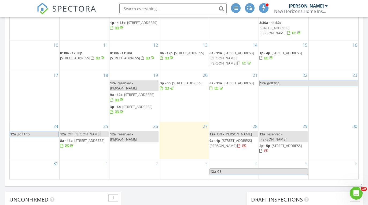
scroll to position [331, 0]
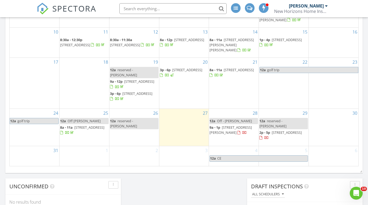
click at [226, 130] on span "7291 Henson Forest Dr, Summerfield 27358" at bounding box center [230, 130] width 42 height 10
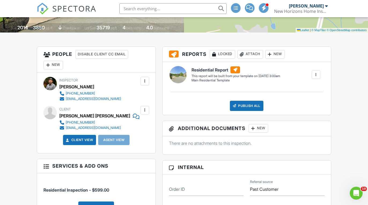
scroll to position [100, 0]
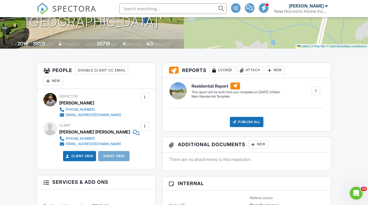
click at [144, 126] on div at bounding box center [144, 125] width 5 height 5
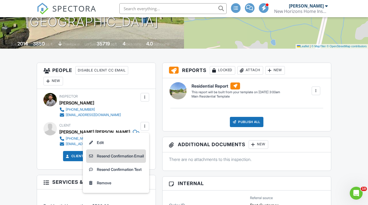
click at [127, 154] on li "Resend Confirmation Email" at bounding box center [116, 155] width 60 height 13
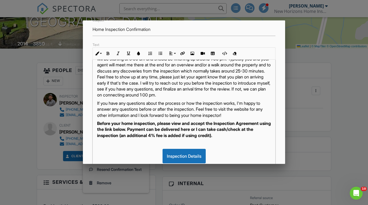
scroll to position [0, 0]
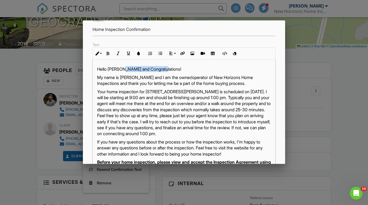
drag, startPoint x: 165, startPoint y: 69, endPoint x: 124, endPoint y: 69, distance: 40.5
click at [124, 69] on p "Hello Connor and Congratulations!" at bounding box center [184, 69] width 174 height 6
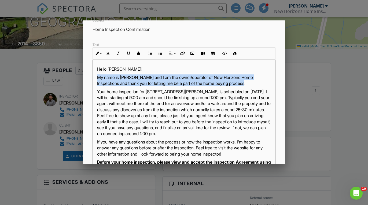
drag, startPoint x: 257, startPoint y: 85, endPoint x: 97, endPoint y: 77, distance: 160.5
click at [97, 77] on p "My name is Mike Scalzo and I am the owner/operator of New Horizons Home Inspect…" at bounding box center [184, 80] width 174 height 12
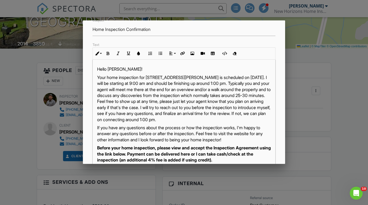
click at [108, 77] on p "Your home inspection for 7291 Henson Forest Dr, Summerfield, NC 27358 is schedu…" at bounding box center [184, 98] width 174 height 48
drag, startPoint x: 120, startPoint y: 77, endPoint x: 95, endPoint y: 77, distance: 24.1
click at [95, 77] on div "Hello Connor! Your home inspection for 7291 Henson Forest Dr, Summerfield, NC 2…" at bounding box center [184, 151] width 183 height 183
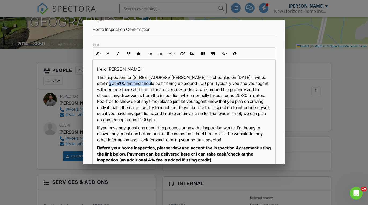
drag, startPoint x: 156, startPoint y: 83, endPoint x: 121, endPoint y: 83, distance: 35.1
click at [121, 83] on p "The inspection for 7291 Henson Forest Dr, Summerfield, NC 27358 is scheduled on…" at bounding box center [184, 98] width 174 height 48
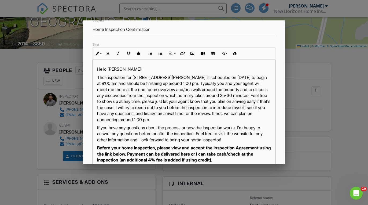
click at [247, 84] on p "The inspection for 7291 Henson Forest Dr, Summerfield, NC 27358 is scheduled on…" at bounding box center [184, 98] width 174 height 48
drag, startPoint x: 252, startPoint y: 83, endPoint x: 251, endPoint y: 123, distance: 40.0
click at [251, 122] on p "The inspection for 7291 Henson Forest Dr, Summerfield, NC 27358 is scheduled on…" at bounding box center [184, 98] width 174 height 48
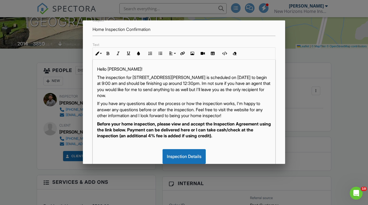
click at [253, 84] on p "The inspection for 7291 Henson Forest Dr, Summerfield, NC 27358 is scheduled on…" at bounding box center [184, 86] width 174 height 24
click at [150, 89] on p "The inspection for 7291 Henson Forest Dr, Summerfield, NC 27358 is scheduled on…" at bounding box center [184, 86] width 174 height 24
click at [148, 90] on p "The inspection for 7291 Henson Forest Dr, Summerfield, NC 27358 is scheduled on…" at bounding box center [184, 86] width 174 height 24
click at [210, 89] on p "The inspection for 7291 Henson Forest Dr, Summerfield, NC 27358 is scheduled on…" at bounding box center [184, 86] width 174 height 24
click at [210, 95] on p "The inspection for 7291 Henson Forest Dr, Summerfield, NC 27358 is scheduled on…" at bounding box center [184, 86] width 174 height 24
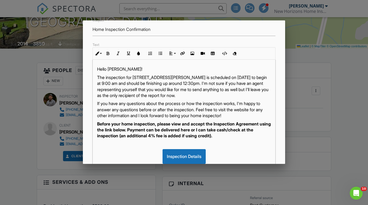
click at [259, 94] on p "The inspection for 7291 Henson Forest Dr, Summerfield, NC 27358 is scheduled on…" at bounding box center [184, 86] width 174 height 24
click at [134, 95] on p "The inspection for 7291 Henson Forest Dr, Summerfield, NC 27358 is scheduled on…" at bounding box center [184, 86] width 174 height 24
click at [250, 94] on p "The inspection for 7291 Henson Forest Dr, Summerfield, NC 27358 is scheduled on…" at bounding box center [184, 86] width 174 height 24
drag, startPoint x: 249, startPoint y: 94, endPoint x: 240, endPoint y: 95, distance: 9.0
click at [240, 95] on p "The inspection for 7291 Henson Forest Dr, Summerfield, NC 27358 is scheduled on…" at bounding box center [184, 86] width 174 height 24
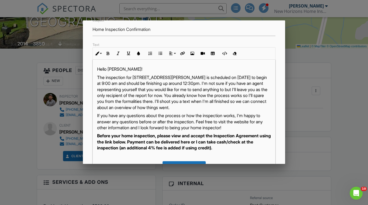
click at [259, 101] on p "The inspection for 7291 Henson Forest Dr, Summerfield, NC 27358 is scheduled on…" at bounding box center [184, 92] width 174 height 36
click at [263, 107] on p "The inspection for 7291 Henson Forest Dr, Summerfield, NC 27358 is scheduled on…" at bounding box center [184, 92] width 174 height 36
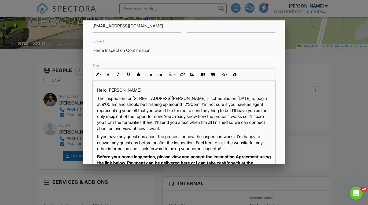
click at [97, 98] on p "The inspection for 7291 Henson Forest Dr, Summerfield, NC 27358 is scheduled on…" at bounding box center [184, 113] width 174 height 36
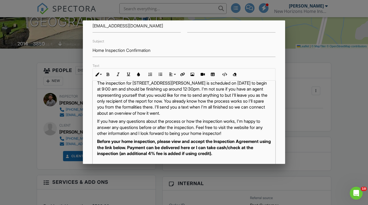
scroll to position [15, 0]
click at [260, 114] on p "The inspection for 7291 Henson Forest Dr, Summerfield, NC 27358 is scheduled on…" at bounding box center [184, 98] width 174 height 36
click at [239, 102] on p "The inspection for 7291 Henson Forest Dr, Summerfield, NC 27358 is scheduled on…" at bounding box center [184, 98] width 174 height 36
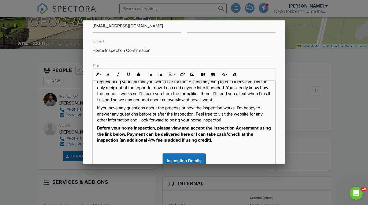
scroll to position [29, 0]
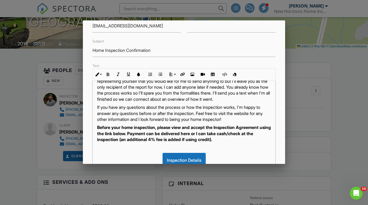
click at [148, 99] on p "The inspection for 7291 Henson Forest Dr, Summerfield, NC 27358 is scheduled on…" at bounding box center [184, 84] width 174 height 36
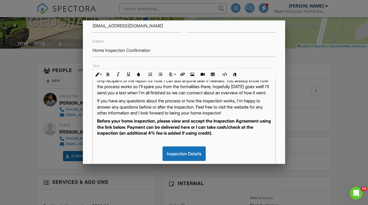
scroll to position [38, 0]
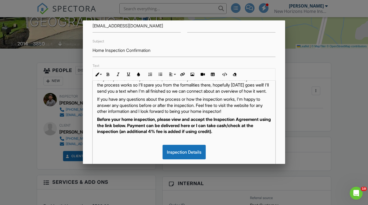
click at [121, 94] on p "The inspection for 7291 Henson Forest Dr, Summerfield, NC 27358 is scheduled on…" at bounding box center [184, 76] width 174 height 36
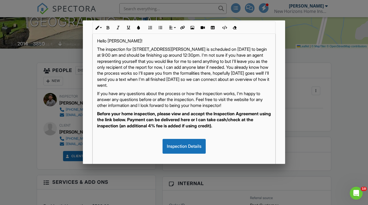
scroll to position [82, 0]
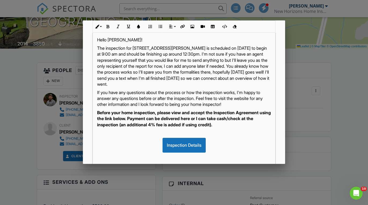
click at [223, 123] on p "Before your home inspection, please view and accept the Inspection Agreement us…" at bounding box center [184, 118] width 174 height 18
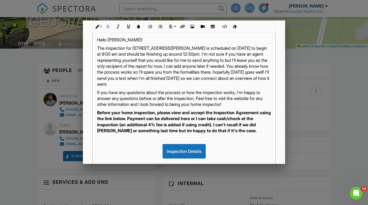
click at [252, 83] on p "The inspection for 7291 Henson Forest Dr, Summerfield, NC 27358 is scheduled on…" at bounding box center [184, 66] width 174 height 42
click at [165, 87] on p "The inspection for 7291 Henson Forest Dr, Summerfield, NC 27358 is scheduled on…" at bounding box center [184, 66] width 174 height 42
drag, startPoint x: 198, startPoint y: 88, endPoint x: 170, endPoint y: 91, distance: 27.5
click at [170, 87] on p "The inspection for 7291 Henson Forest Dr, Summerfield, NC 27358 is scheduled on…" at bounding box center [184, 66] width 174 height 42
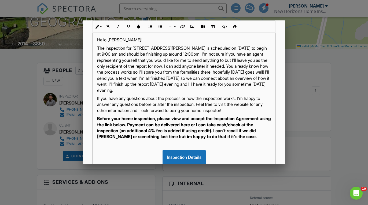
click at [217, 90] on p "The inspection for 7291 Henson Forest Dr, Summerfield, NC 27358 is scheduled on…" at bounding box center [184, 69] width 174 height 48
click at [204, 93] on p "The inspection for 7291 Henson Forest Dr, Summerfield, NC 27358 is scheduled on…" at bounding box center [184, 69] width 174 height 48
drag, startPoint x: 262, startPoint y: 94, endPoint x: 136, endPoint y: 96, distance: 126.3
click at [136, 93] on p "The inspection for 7291 Henson Forest Dr, Summerfield, NC 27358 is scheduled on…" at bounding box center [184, 69] width 174 height 48
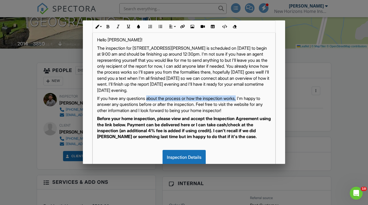
drag, startPoint x: 245, startPoint y: 103, endPoint x: 150, endPoint y: 102, distance: 94.7
click at [150, 102] on p "If you have any questions about the process or how the inspection works, I'm ha…" at bounding box center [184, 104] width 174 height 18
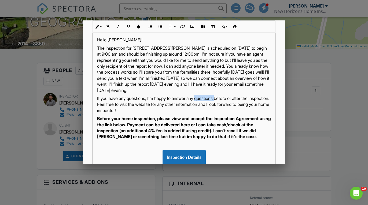
drag, startPoint x: 222, startPoint y: 104, endPoint x: 202, endPoint y: 105, distance: 20.7
click at [202, 105] on p "If you have any questions, I'm happy to answer any questions before or after th…" at bounding box center [184, 104] width 174 height 18
drag, startPoint x: 149, startPoint y: 60, endPoint x: 175, endPoint y: 61, distance: 26.0
click at [175, 61] on p "The inspection for 7291 Henson Forest Dr, Summerfield, NC 27358 is scheduled on…" at bounding box center [184, 69] width 174 height 48
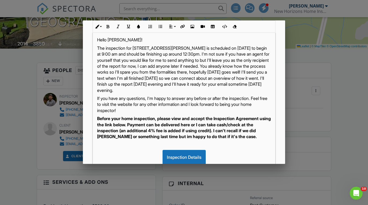
click at [218, 60] on p "The inspection for 7291 Henson Forest Dr, Summerfield, NC 27358 is scheduled on…" at bounding box center [184, 69] width 174 height 48
click at [163, 93] on p "The inspection for 7291 Henson Forest Dr, Summerfield, NC 27358 is scheduled on…" at bounding box center [184, 69] width 174 height 48
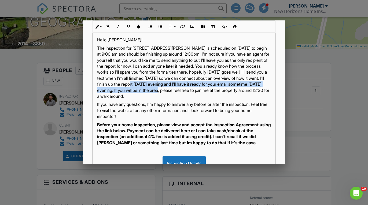
drag, startPoint x: 115, startPoint y: 95, endPoint x: 242, endPoint y: 85, distance: 128.1
click at [242, 85] on p "The inspection for 7291 Henson Forest Dr, Summerfield, NC 27358 is scheduled on…" at bounding box center [184, 72] width 174 height 54
copy p "I'll finish up the report tomorrow evening and I'll have it ready for your emai…"
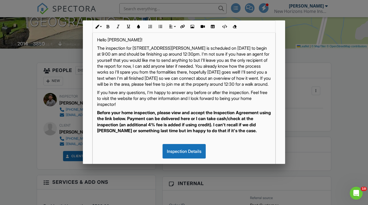
click at [267, 87] on p "The inspection for 7291 Henson Forest Dr, Summerfield, NC 27358 is scheduled on…" at bounding box center [184, 66] width 174 height 42
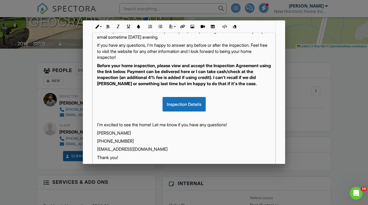
scroll to position [65, 0]
click at [165, 85] on strong "Before your home inspection, please view and accept the Inspection Agreement us…" at bounding box center [184, 74] width 174 height 23
drag, startPoint x: 237, startPoint y: 85, endPoint x: 198, endPoint y: 85, distance: 38.9
click at [198, 85] on strong "Before your home inspection, please view and accept the Inspection Agreement us…" at bounding box center [184, 74] width 174 height 23
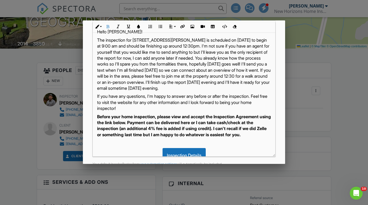
scroll to position [0, 0]
click at [251, 46] on p "The inspection for 7291 Henson Forest Dr, Summerfield, NC 27358 is scheduled on…" at bounding box center [184, 64] width 174 height 54
click at [149, 88] on p "The inspection for 7291 Henson Forest Dr, Summerfield, NC 27358 is scheduled on…" at bounding box center [184, 64] width 174 height 54
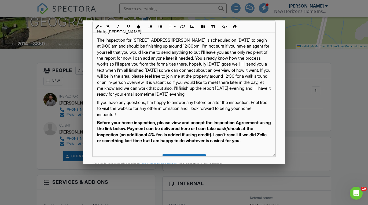
click at [270, 87] on p "The inspection for 7291 Henson Forest Dr, Summerfield, NC 27358 is scheduled on…" at bounding box center [184, 67] width 174 height 60
click at [192, 88] on p "The inspection for 7291 Henson Forest Dr, Summerfield, NC 27358 is scheduled on…" at bounding box center [184, 67] width 174 height 60
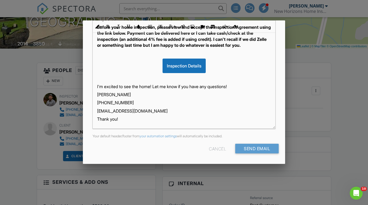
scroll to position [120, 0]
click at [257, 147] on input "Send Email" at bounding box center [256, 149] width 43 height 10
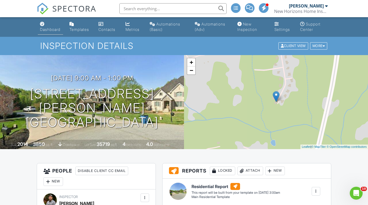
click at [49, 26] on link "Dashboard" at bounding box center [50, 26] width 25 height 15
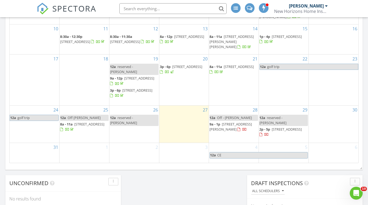
scroll to position [335, 0]
